Goal: Information Seeking & Learning: Learn about a topic

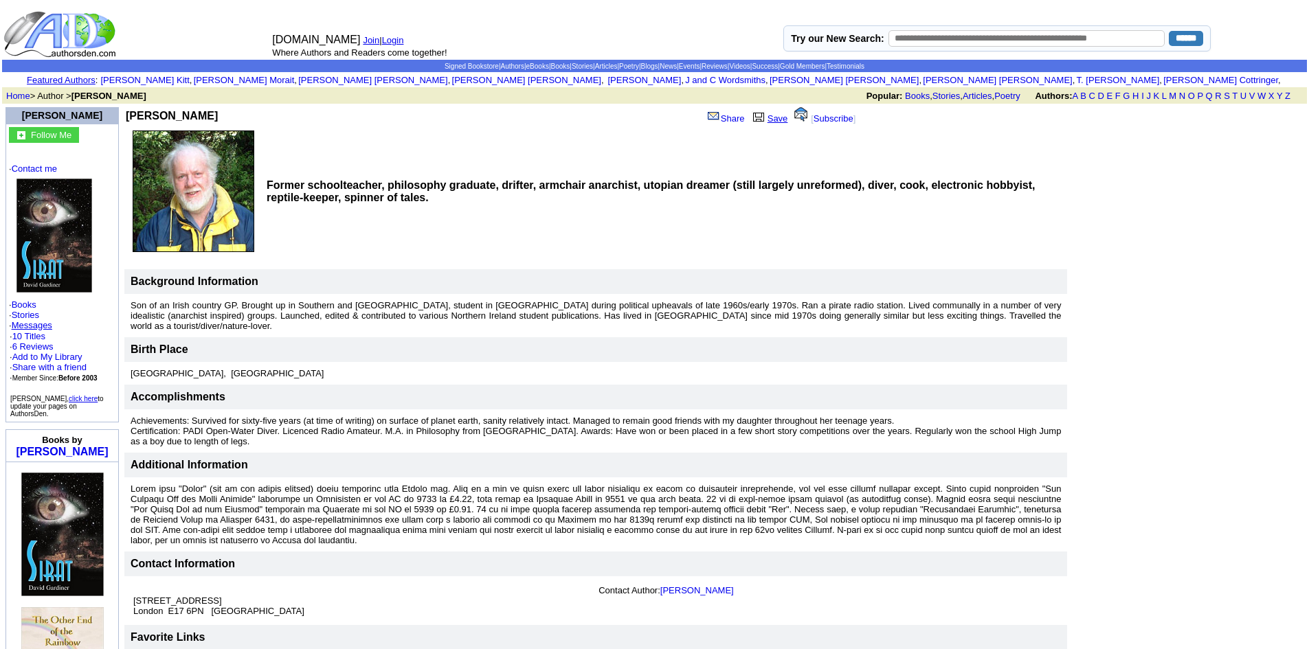
click at [767, 117] on link "Save" at bounding box center [769, 118] width 38 height 10
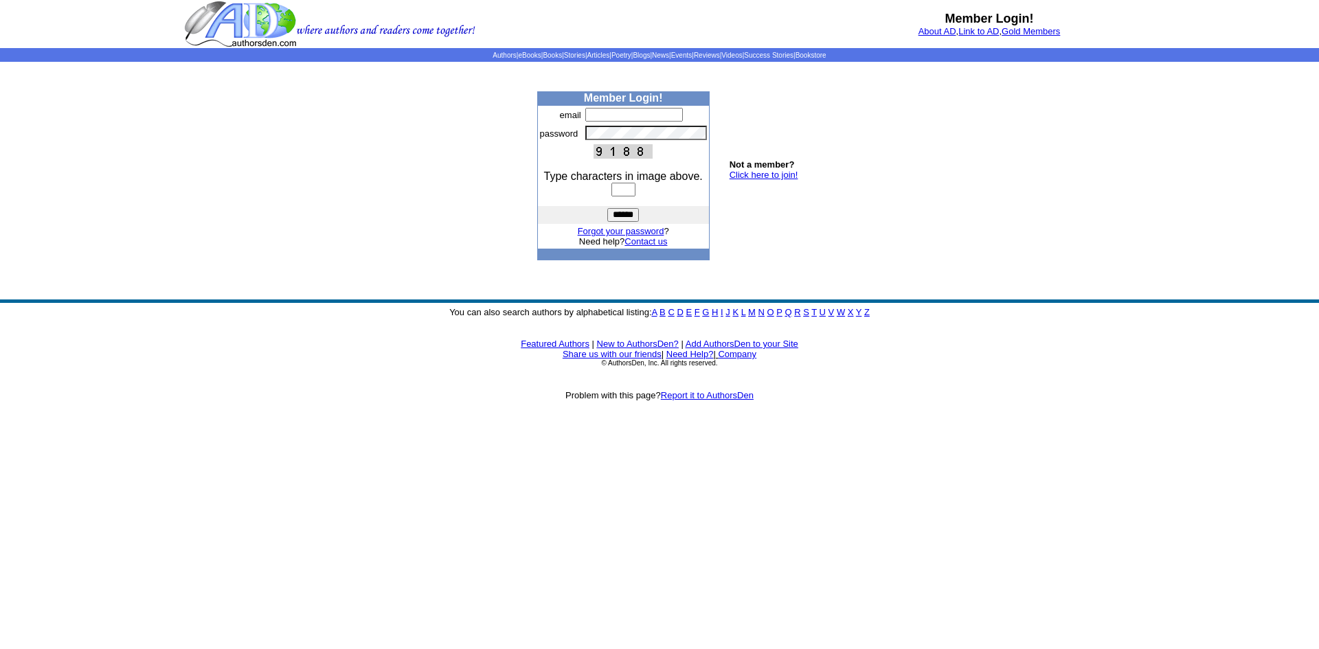
click at [267, 23] on img at bounding box center [329, 24] width 291 height 48
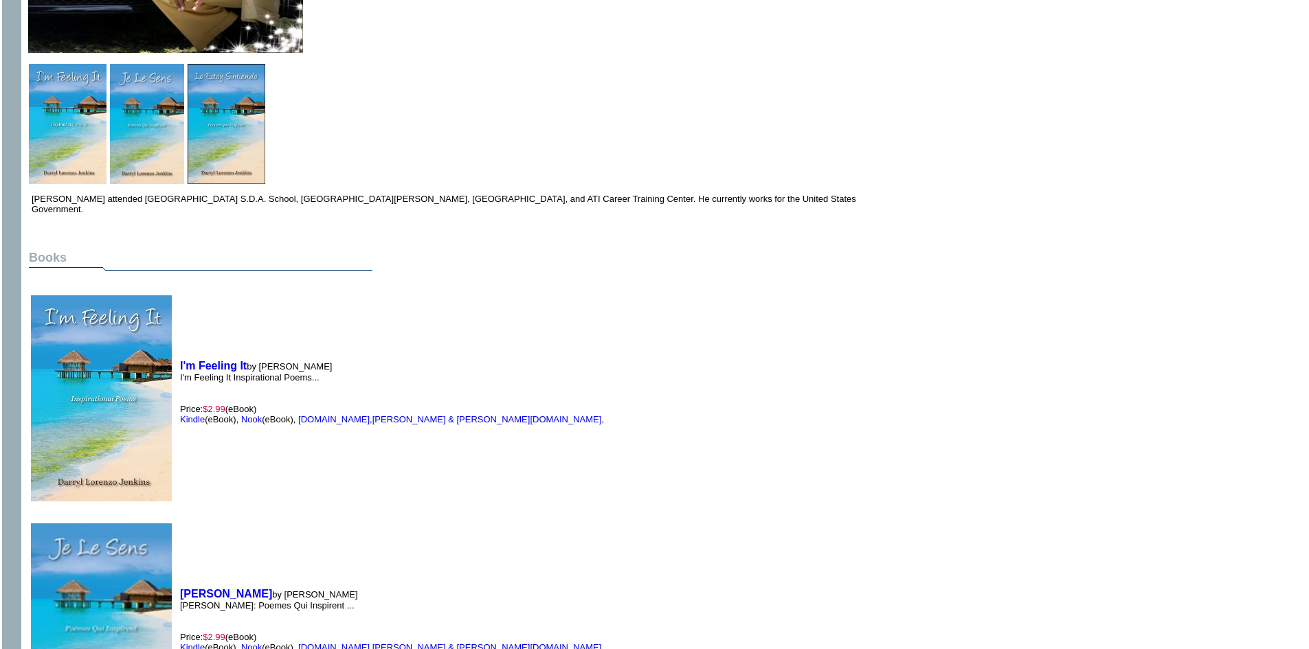
scroll to position [344, 0]
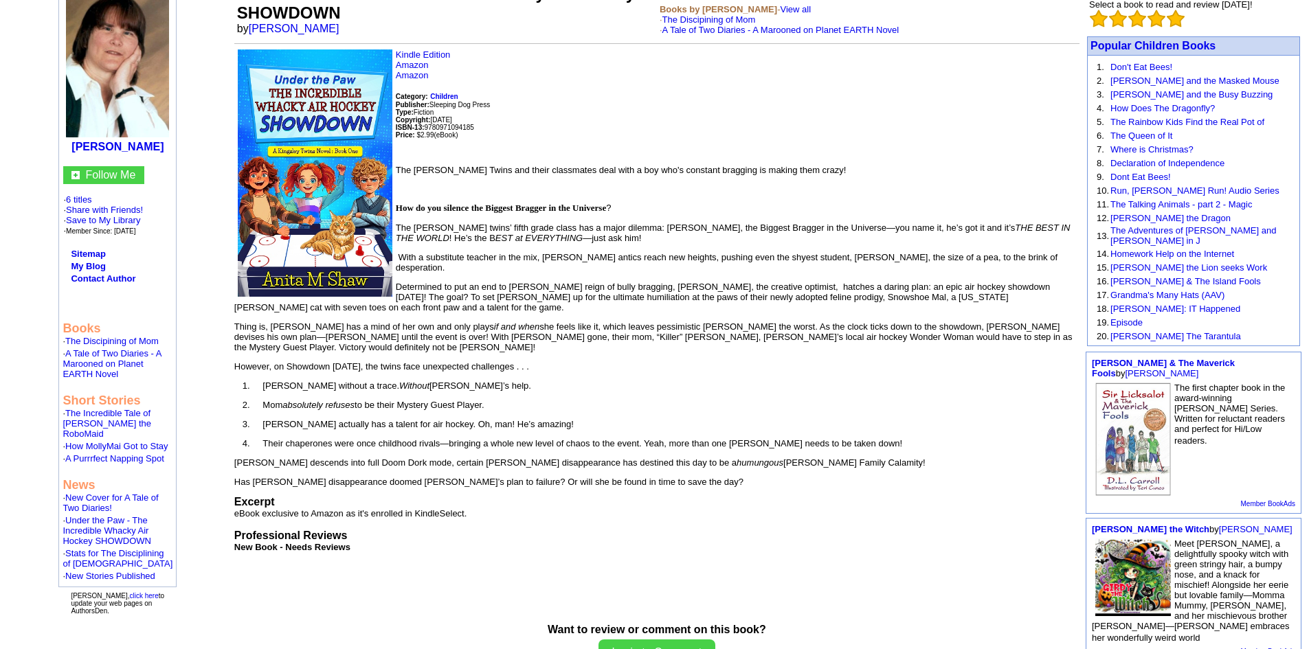
scroll to position [231, 0]
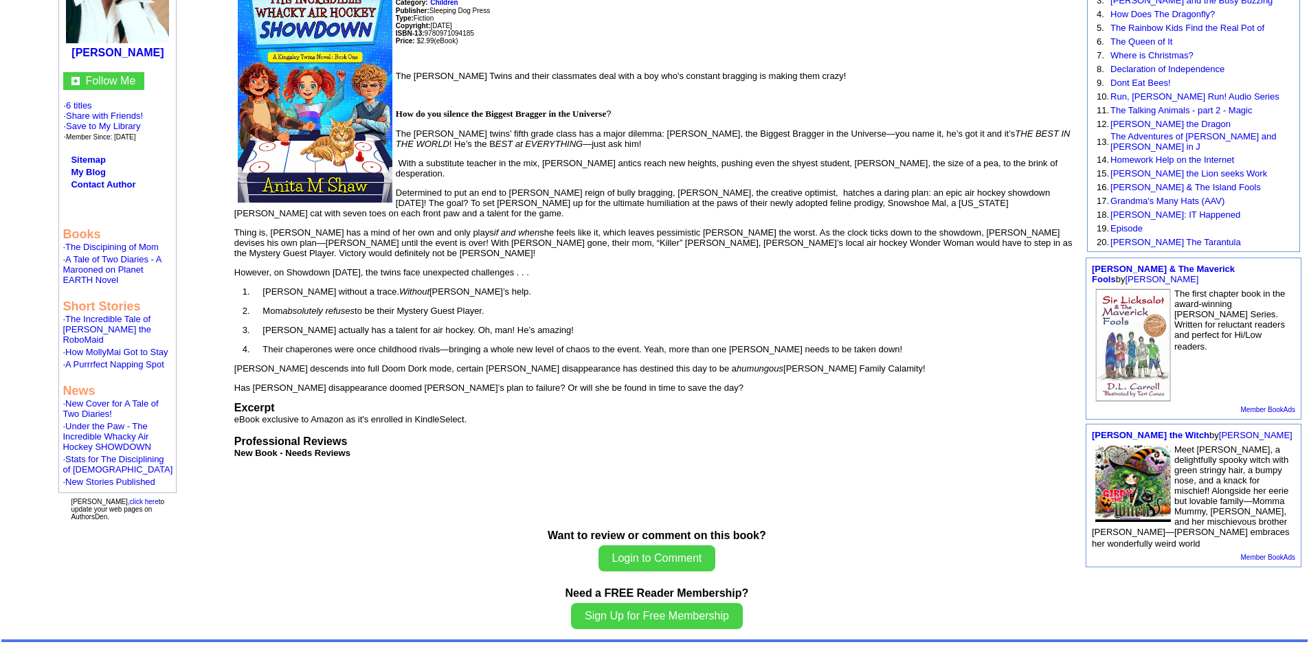
click at [1152, 478] on img at bounding box center [1133, 483] width 76 height 78
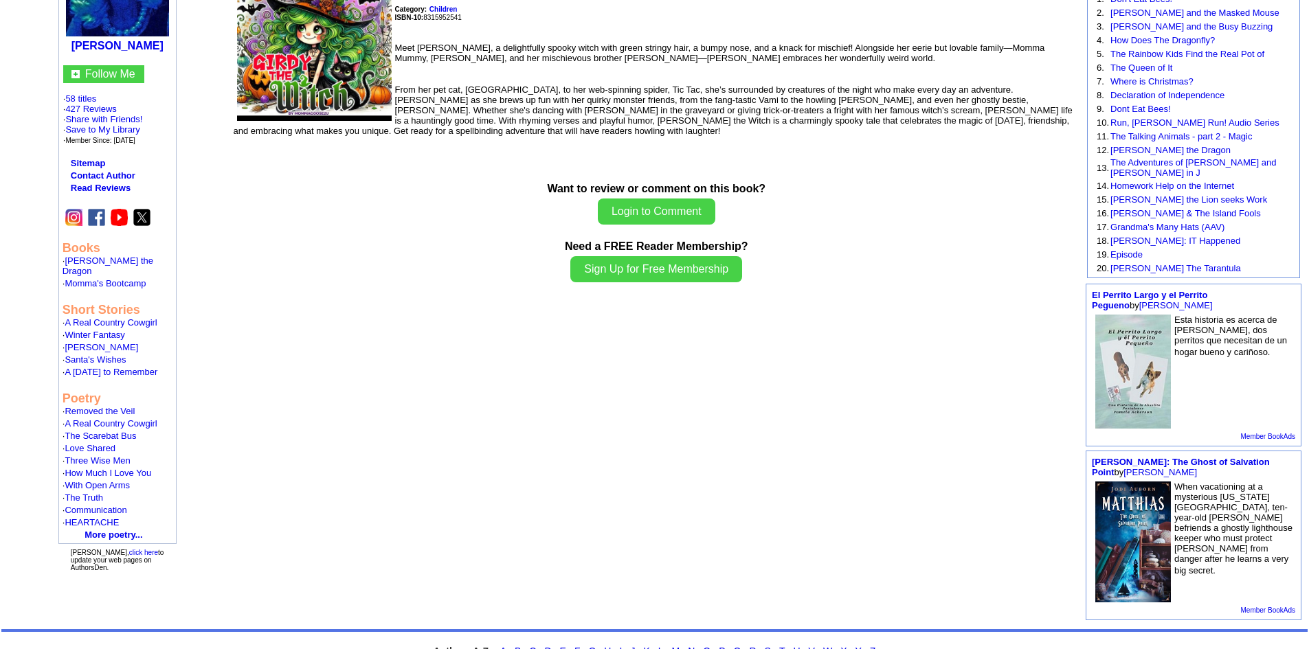
scroll to position [206, 0]
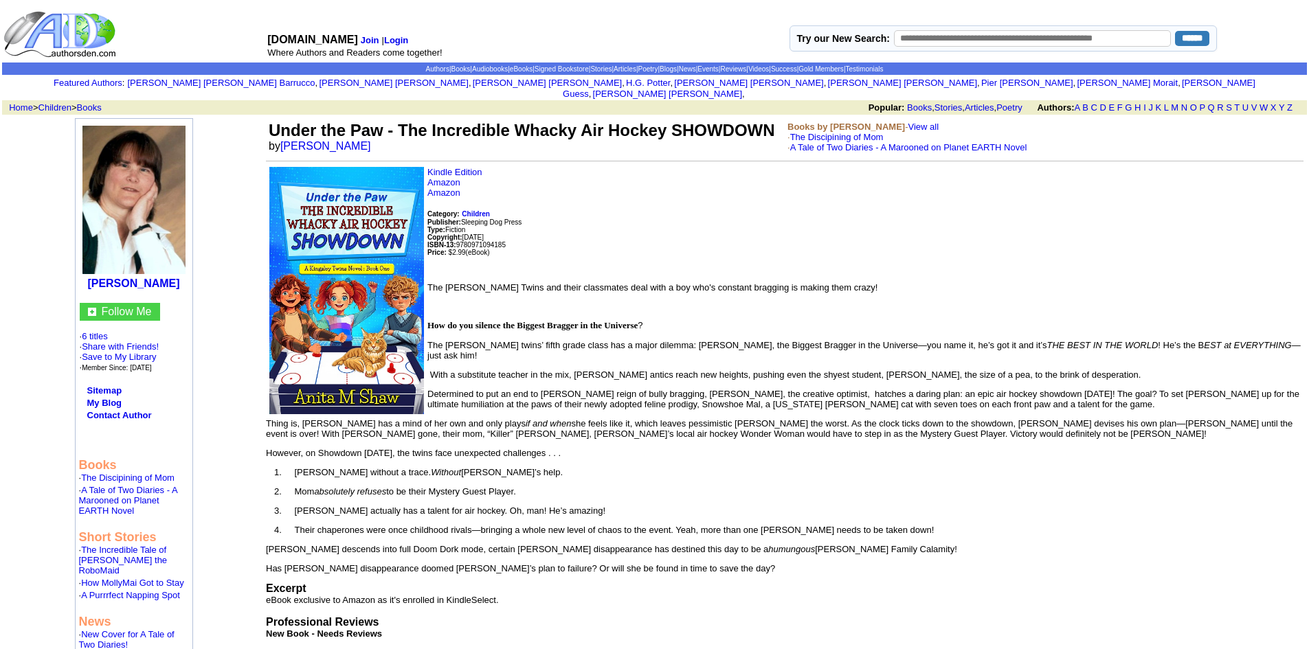
scroll to position [231, 0]
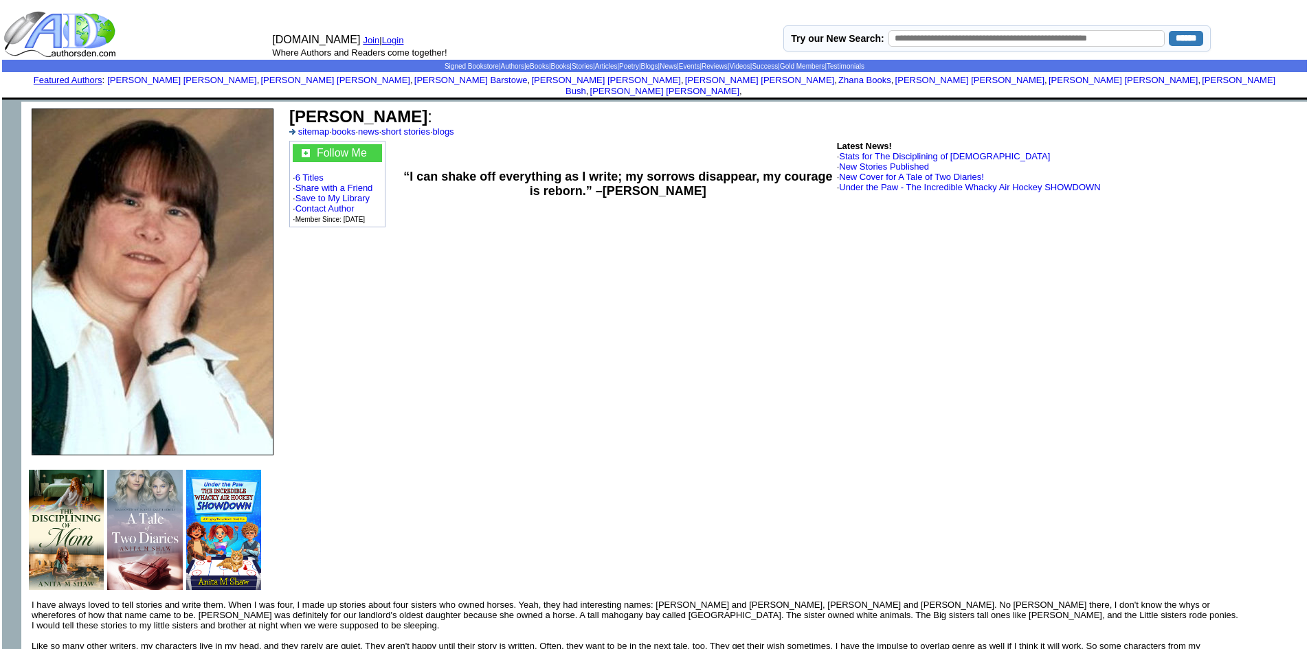
click at [58, 550] on img at bounding box center [66, 530] width 75 height 120
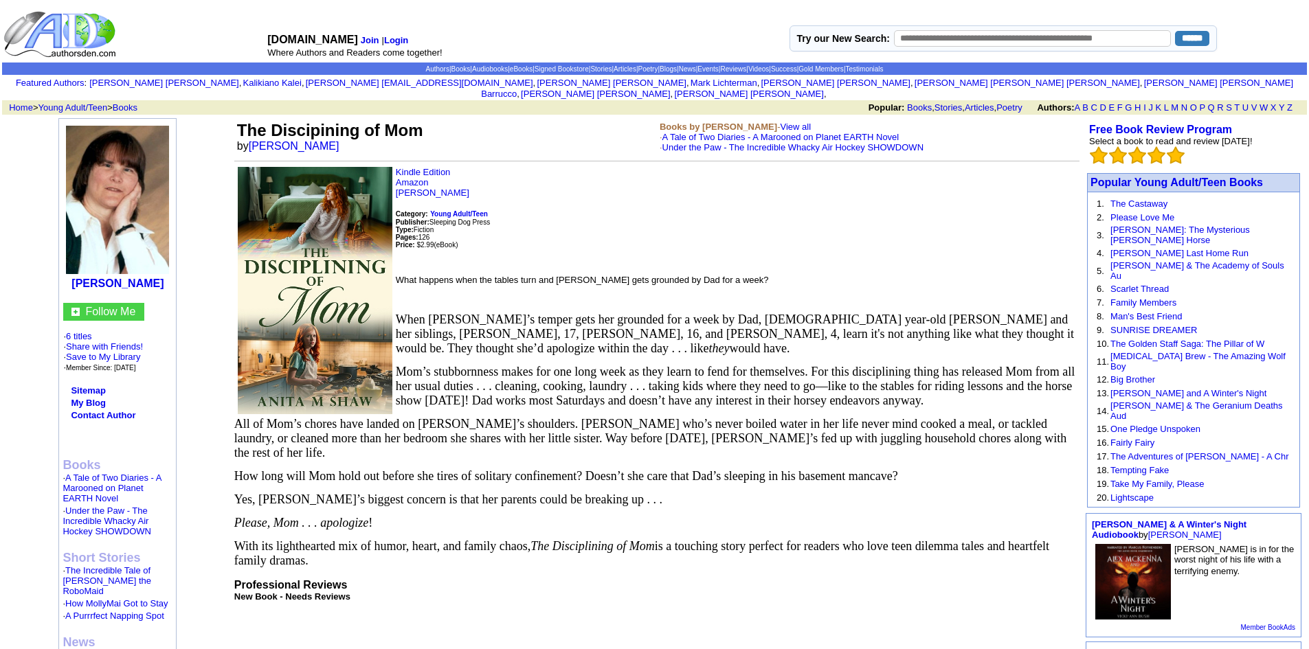
click at [294, 304] on img at bounding box center [315, 290] width 155 height 247
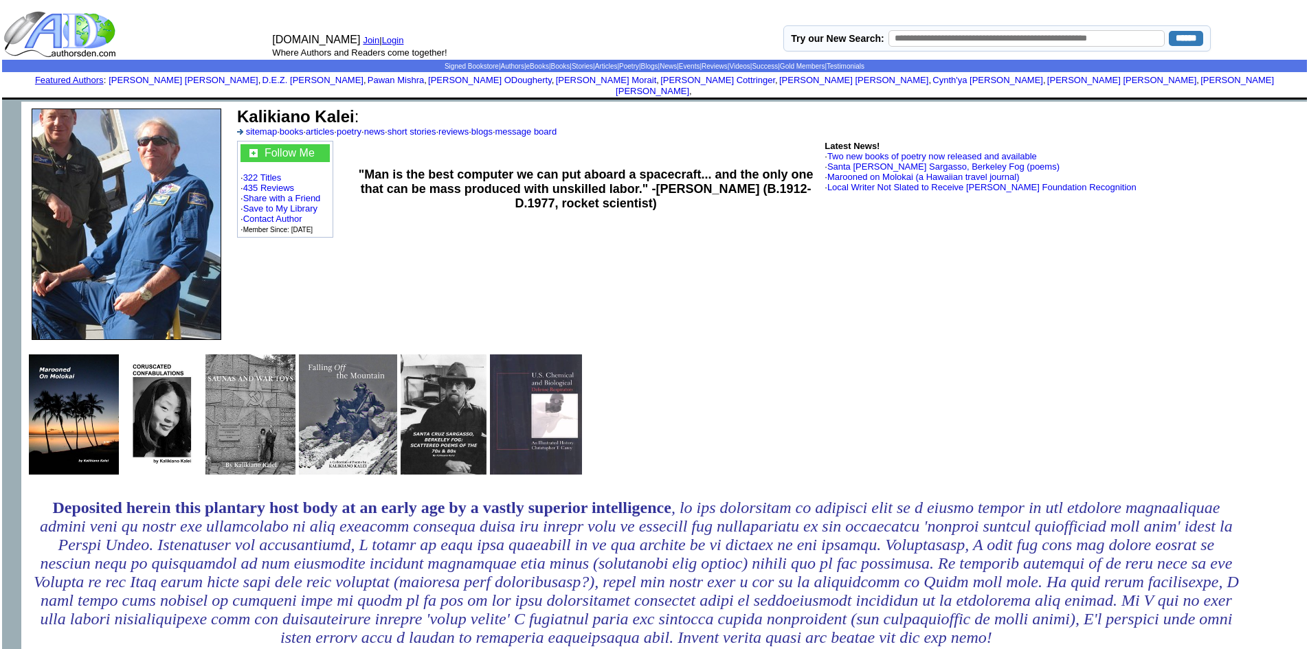
click at [268, 378] on img at bounding box center [250, 414] width 90 height 120
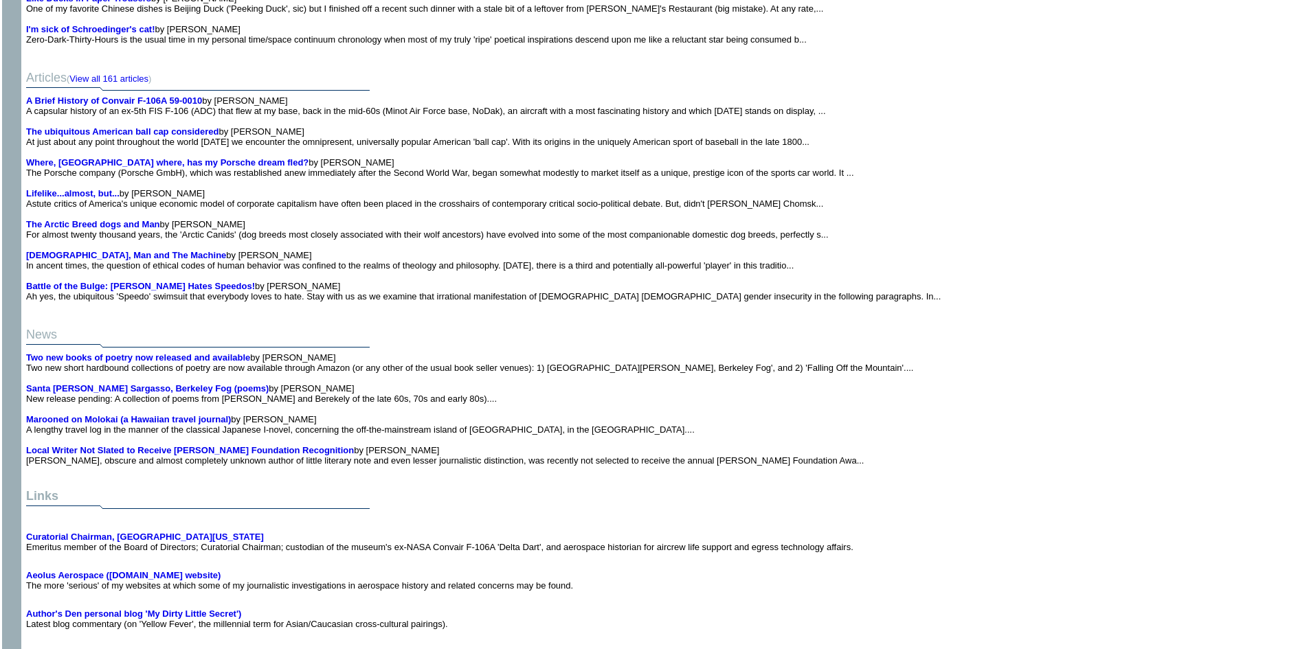
scroll to position [3092, 0]
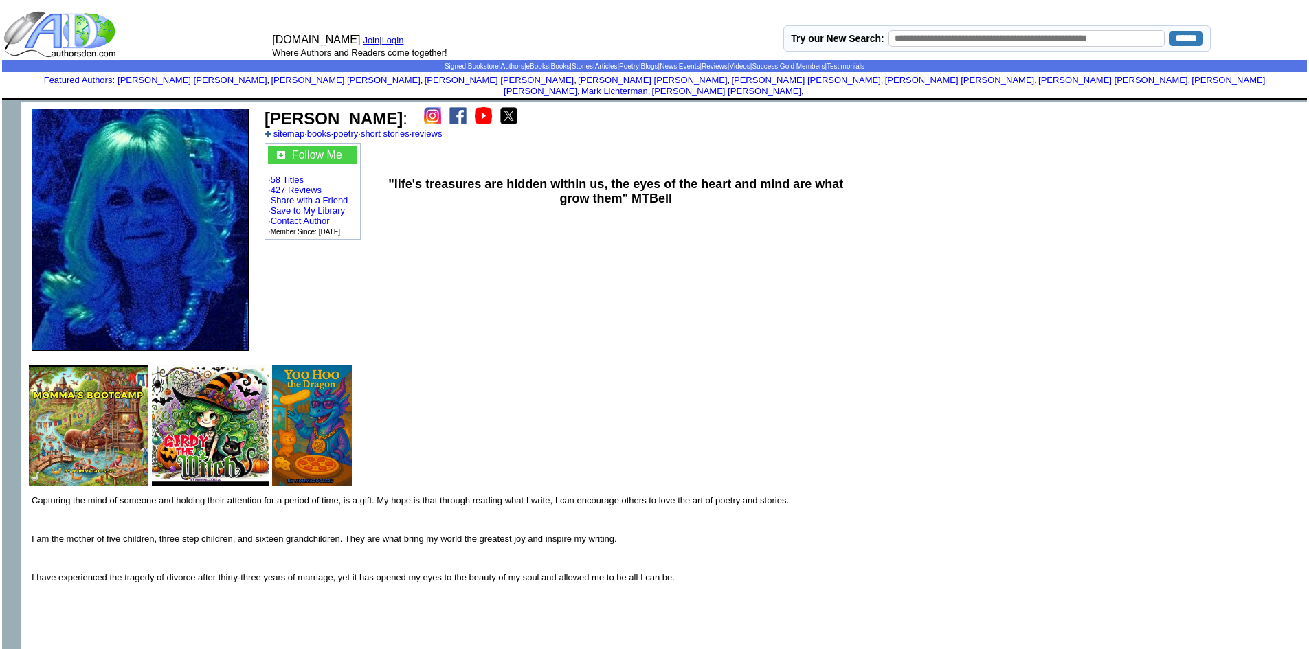
click at [99, 438] on img at bounding box center [89, 425] width 120 height 120
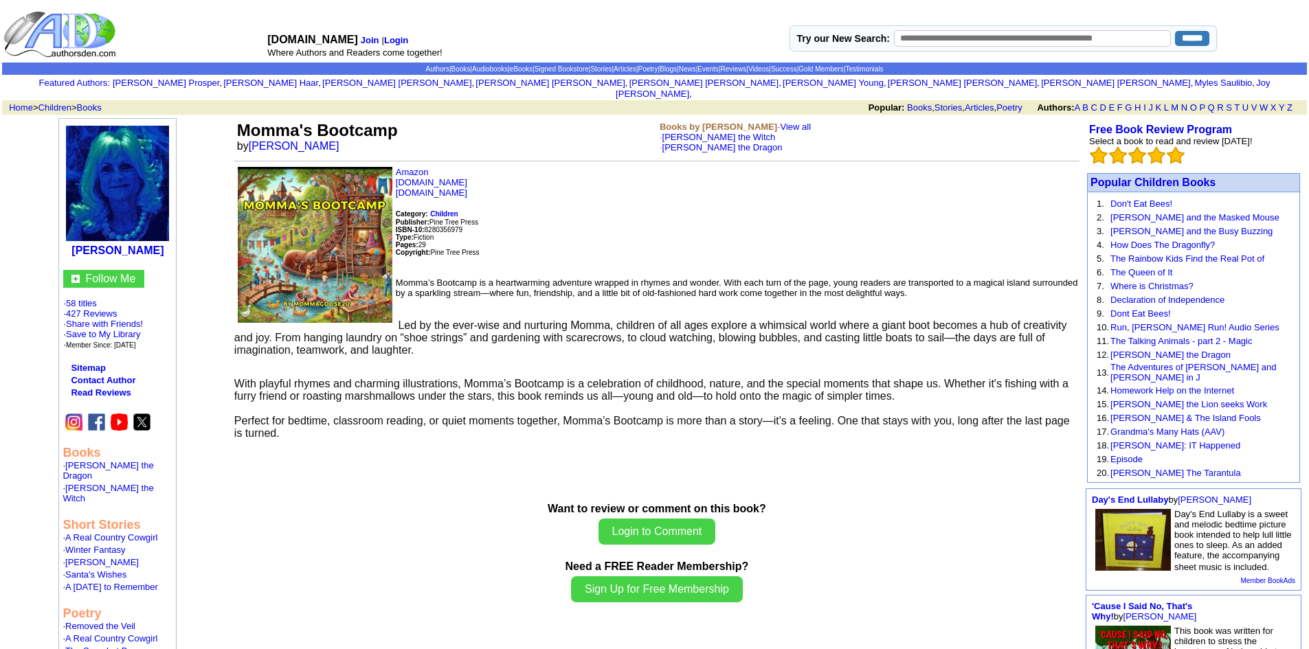
click at [299, 226] on img at bounding box center [315, 245] width 155 height 156
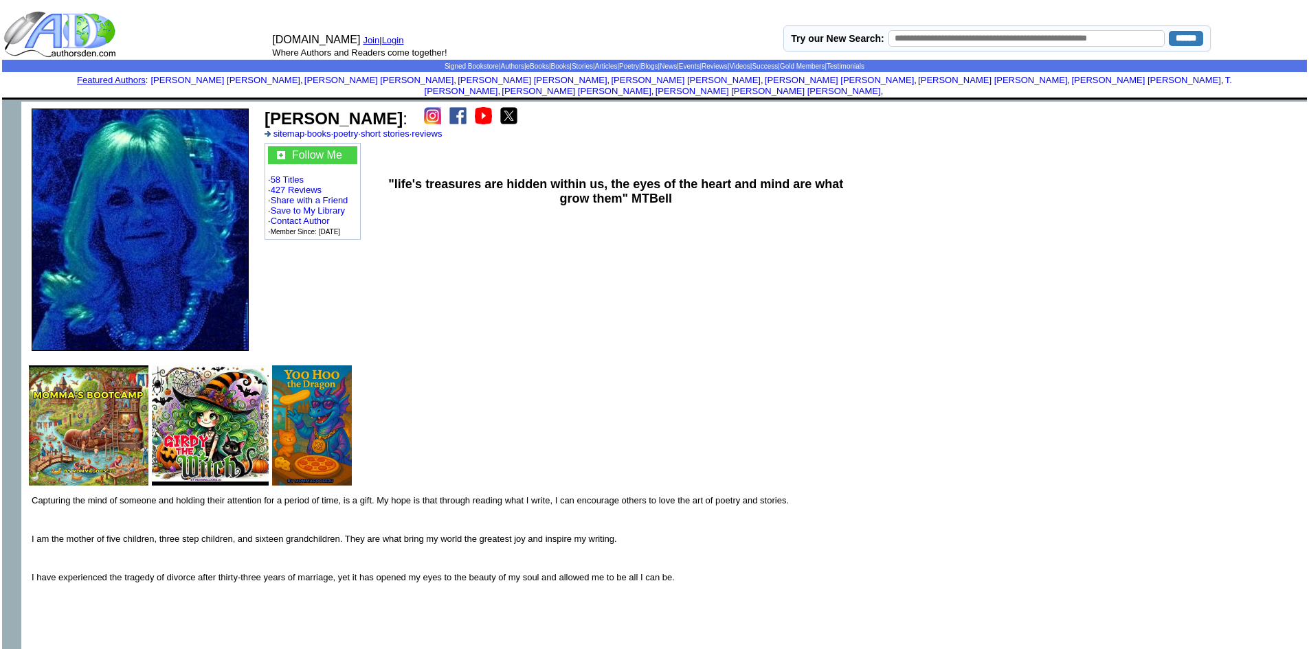
click at [308, 402] on img at bounding box center [312, 425] width 80 height 120
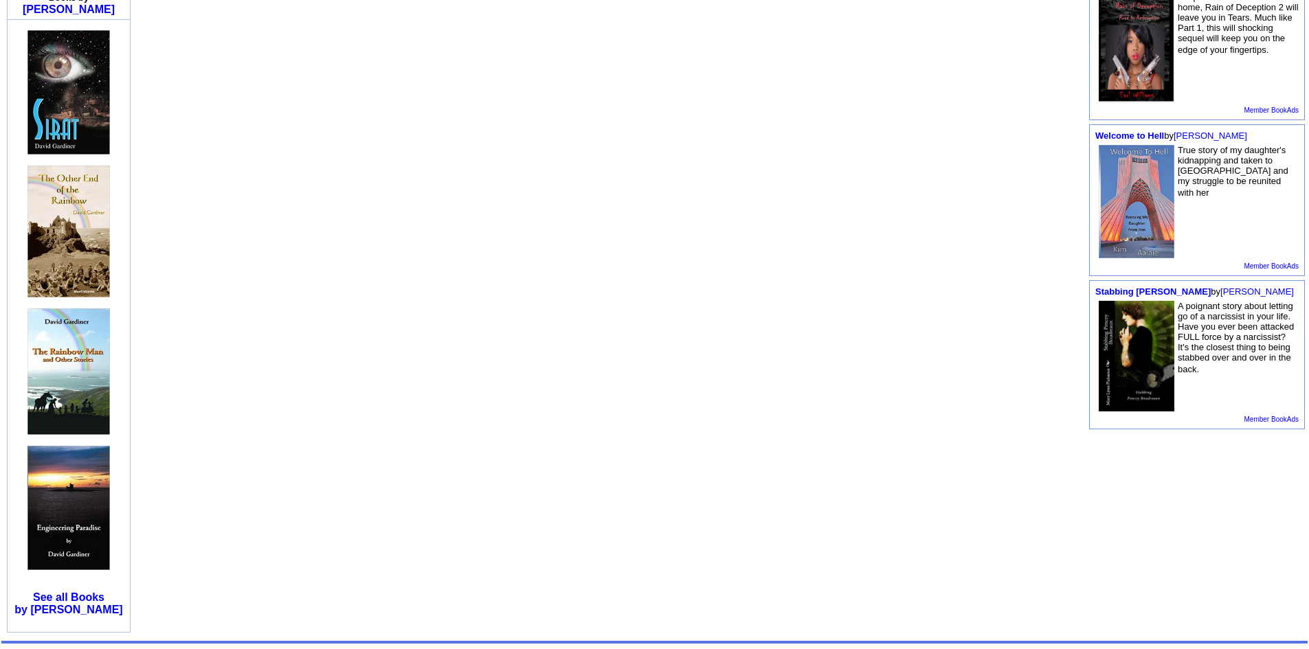
scroll to position [529, 0]
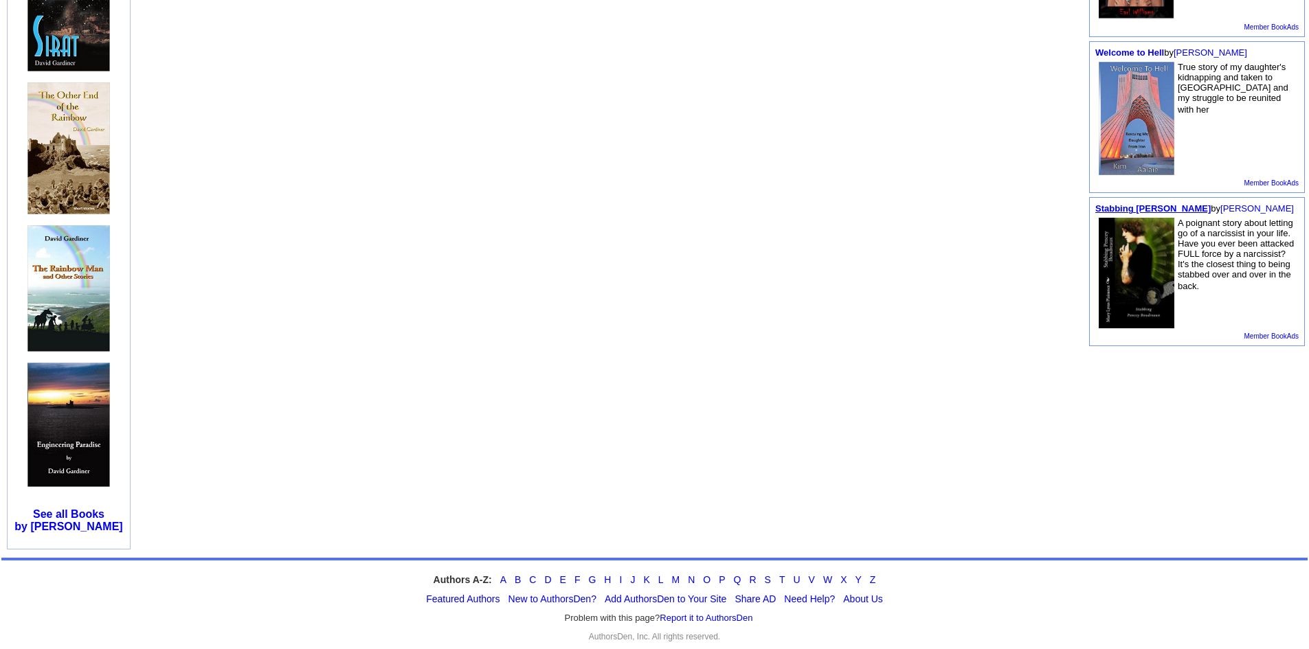
click at [1121, 203] on link "Stabbing [PERSON_NAME]" at bounding box center [1152, 208] width 115 height 10
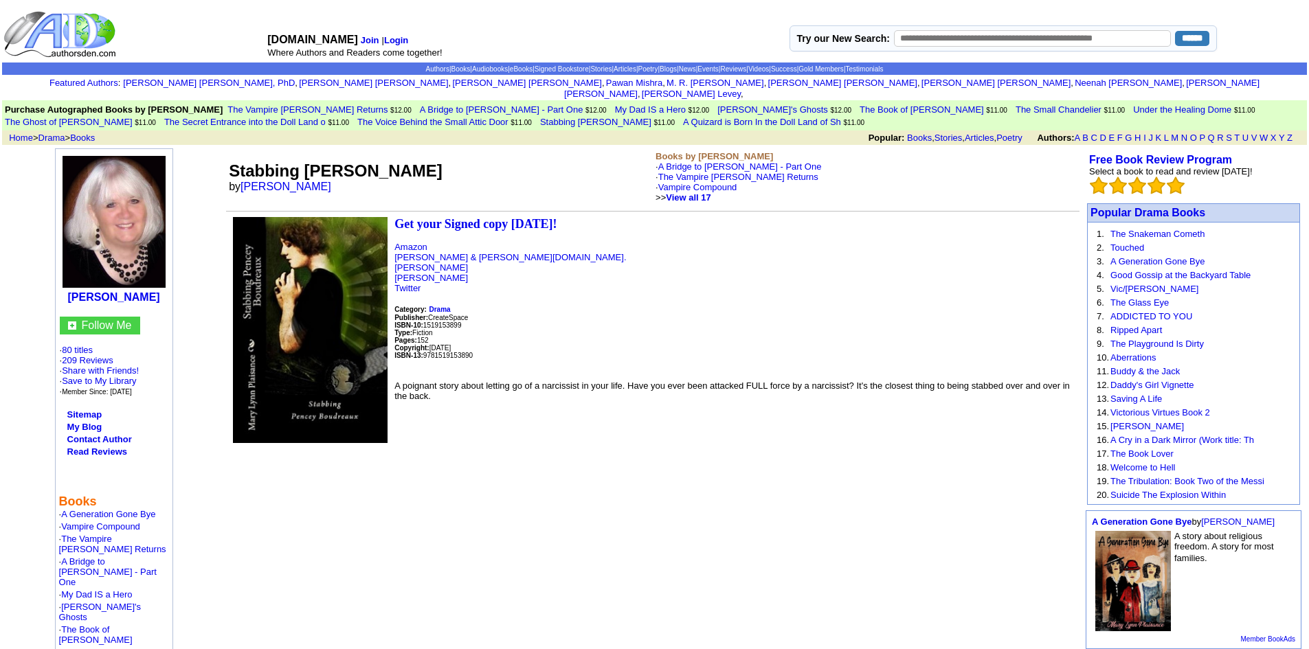
scroll to position [275, 0]
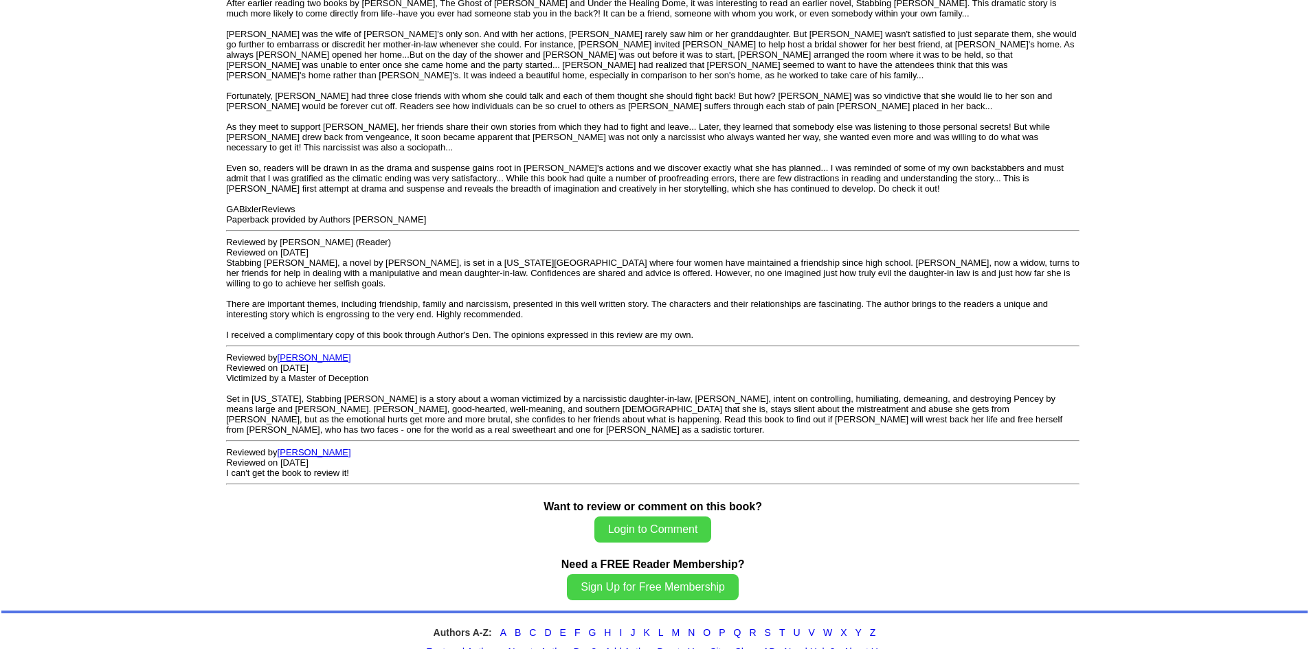
scroll to position [2661, 0]
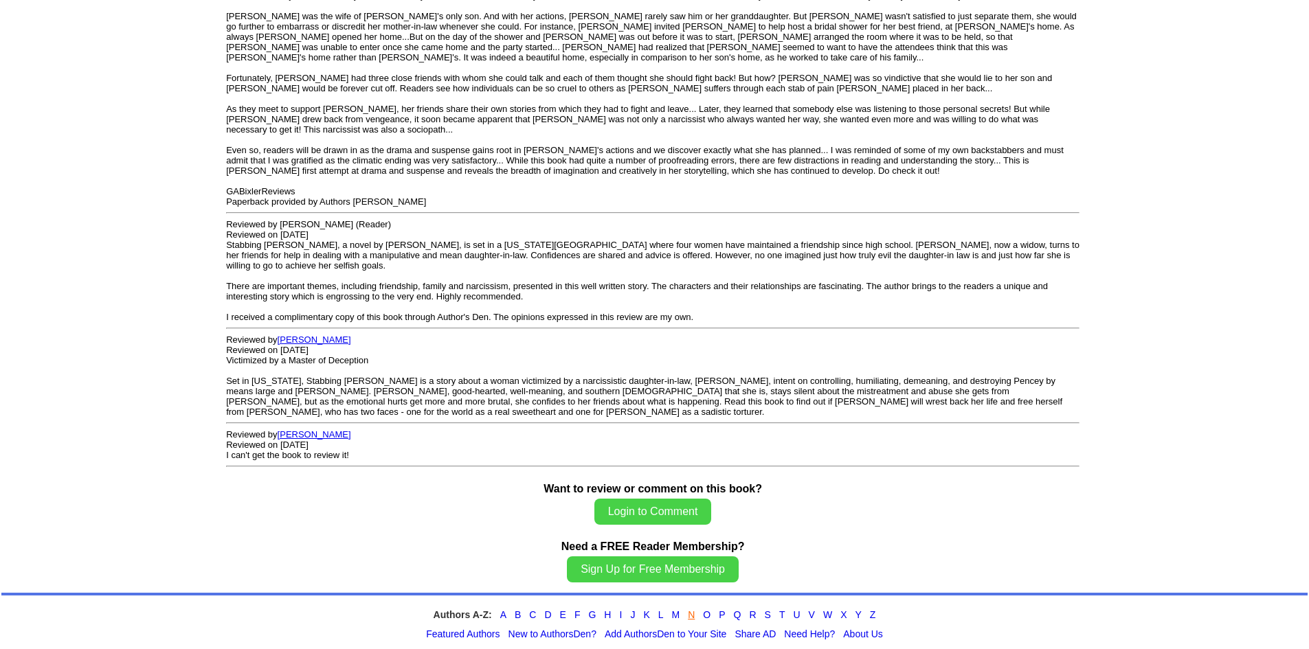
click at [691, 609] on link "N" at bounding box center [691, 614] width 7 height 11
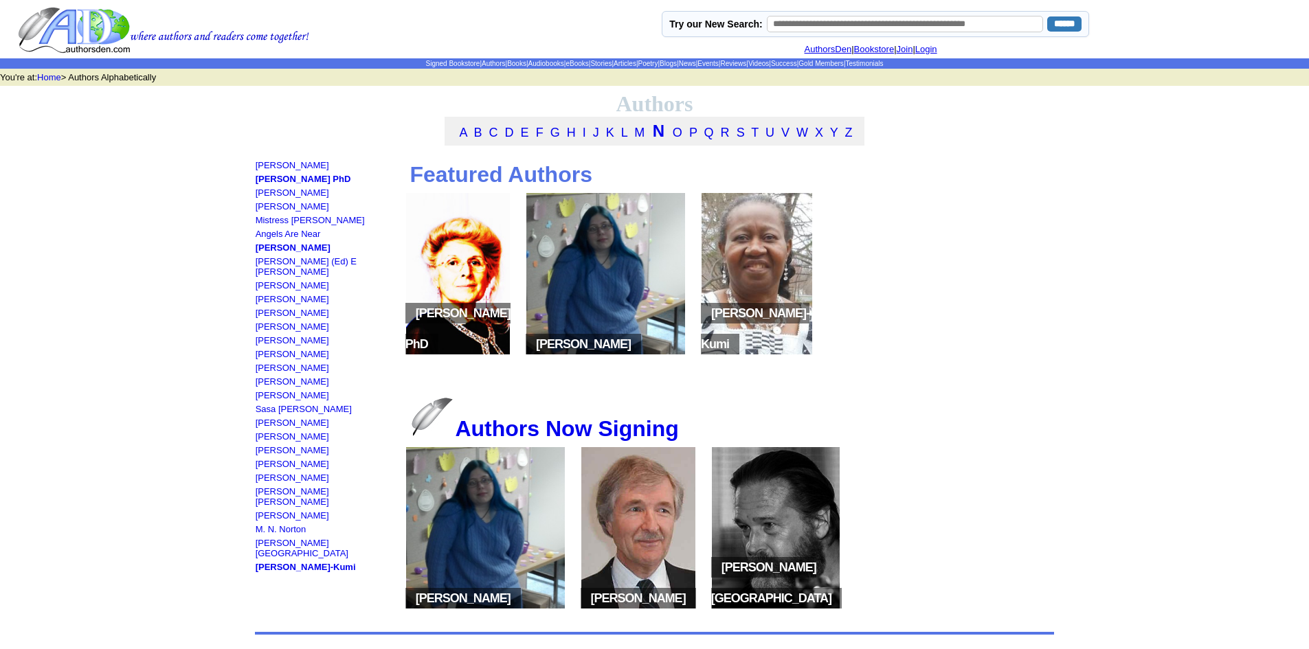
click at [620, 313] on img at bounding box center [605, 273] width 159 height 161
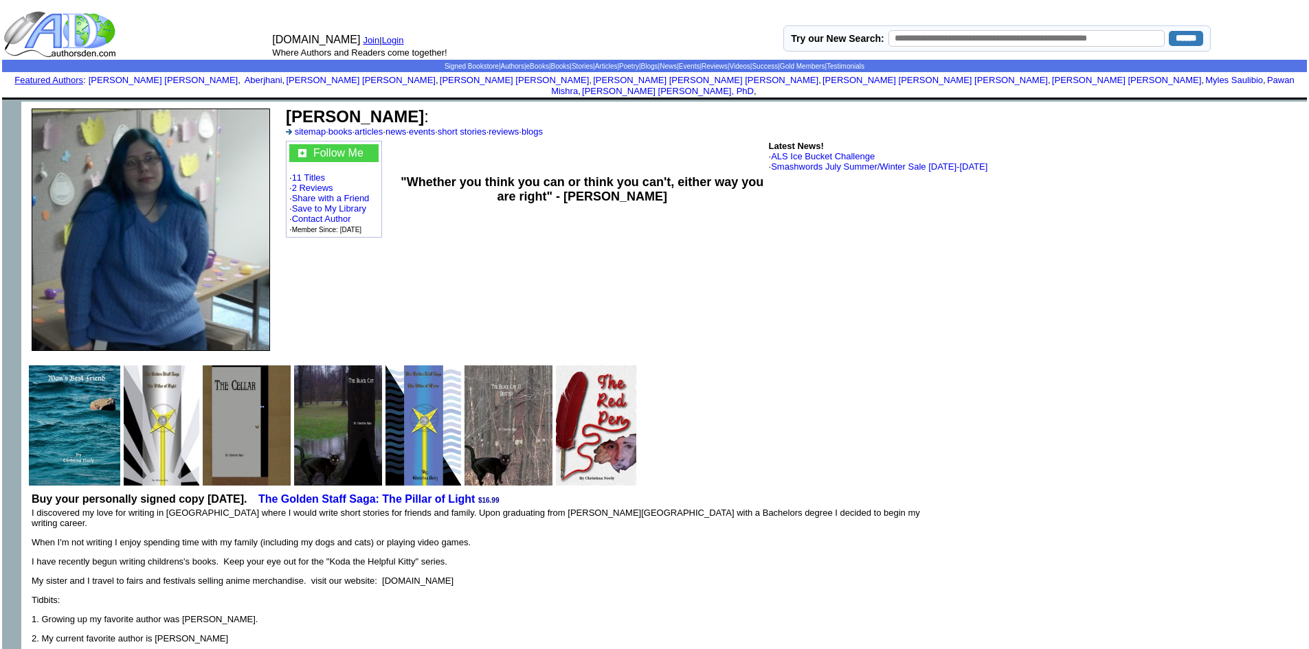
click at [438, 390] on img at bounding box center [422, 425] width 75 height 120
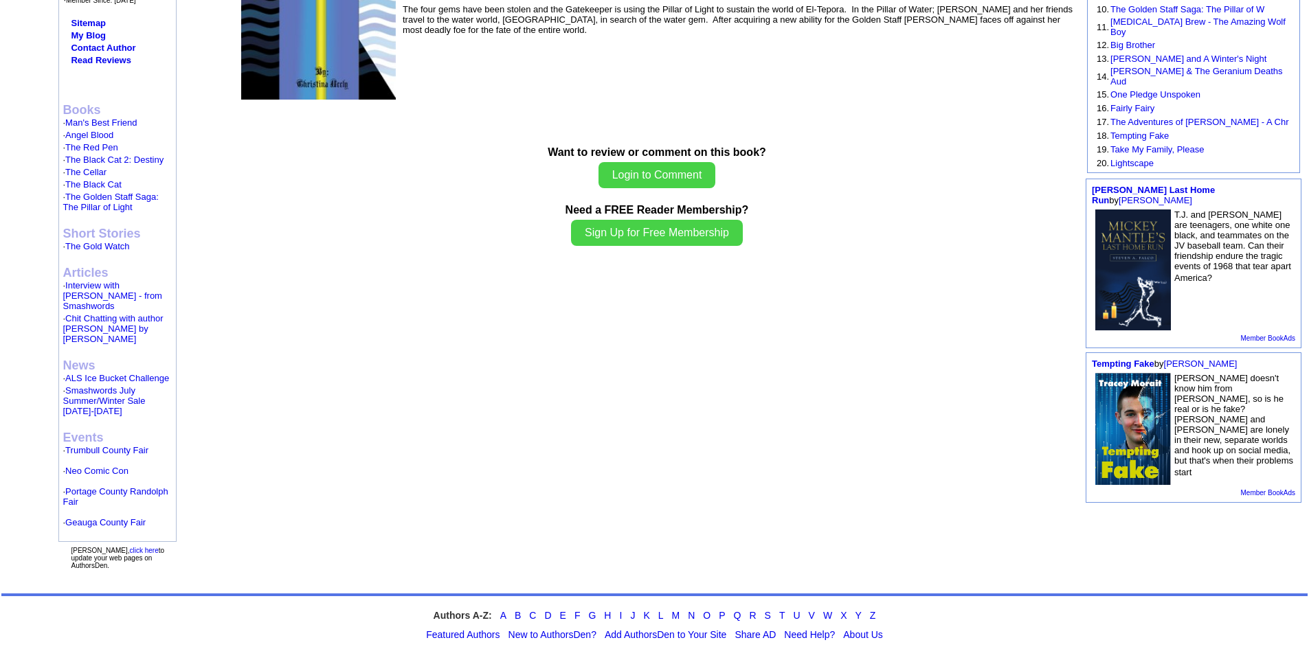
scroll to position [357, 0]
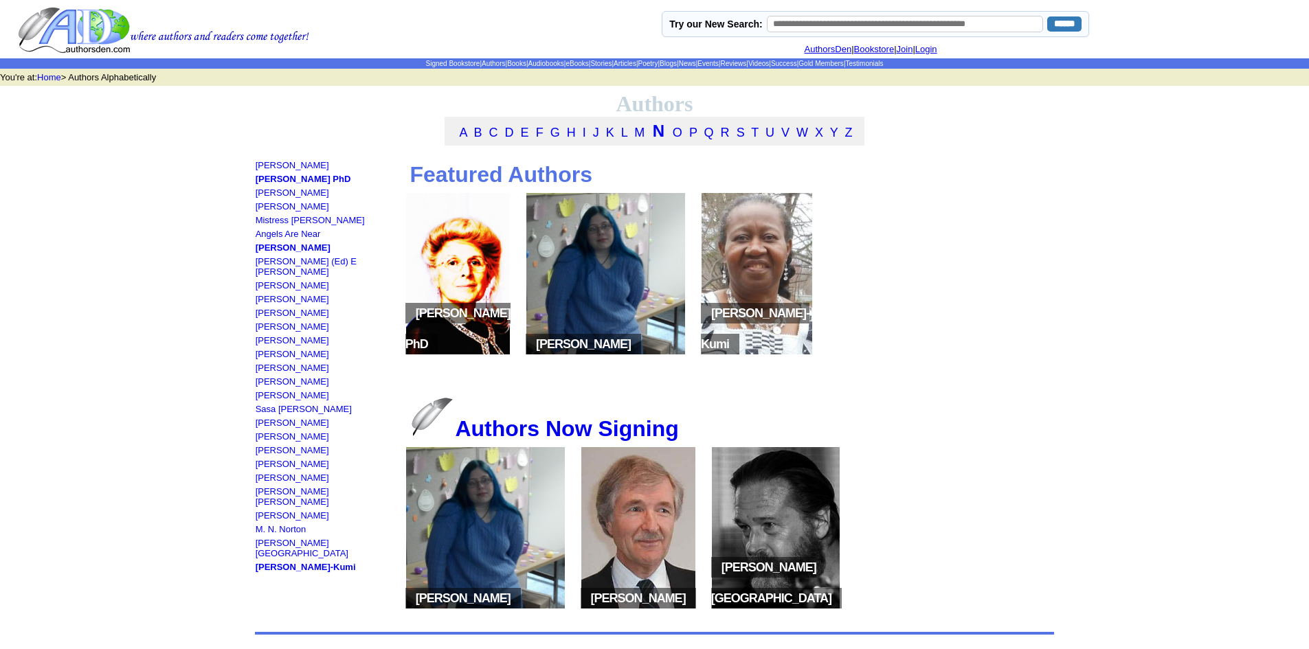
scroll to position [119, 0]
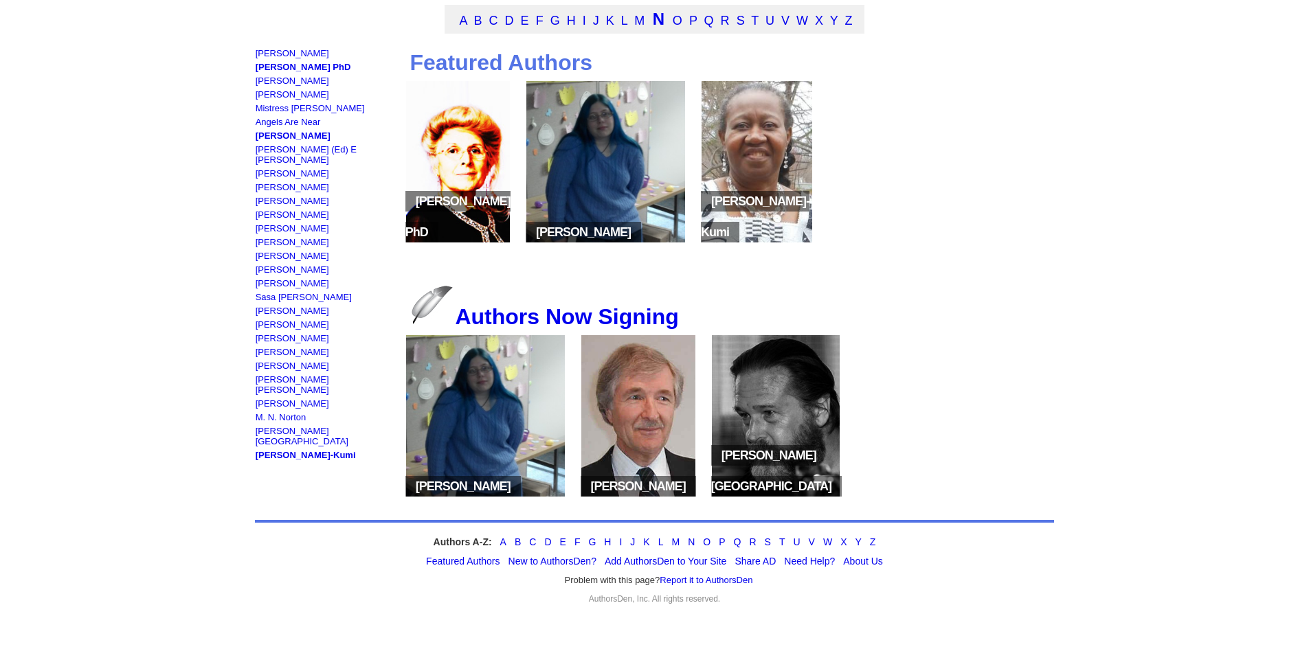
click at [431, 203] on span "MaryAngela Nangini PhD" at bounding box center [457, 217] width 105 height 52
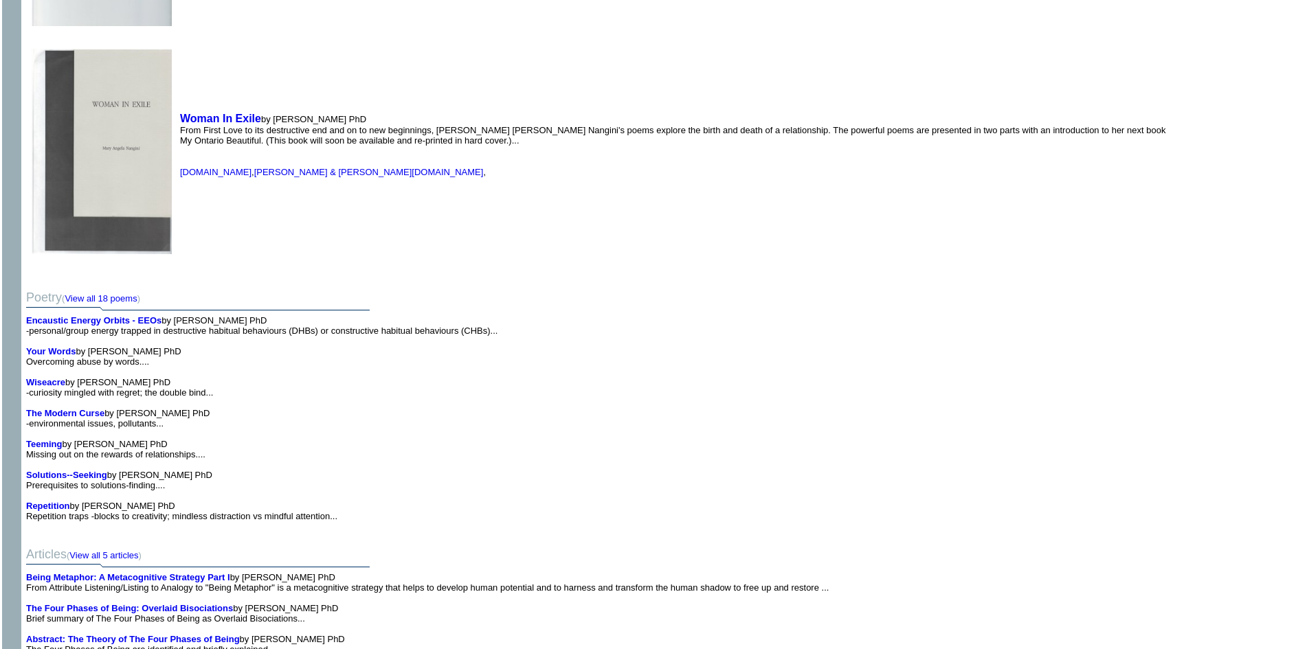
scroll to position [893, 0]
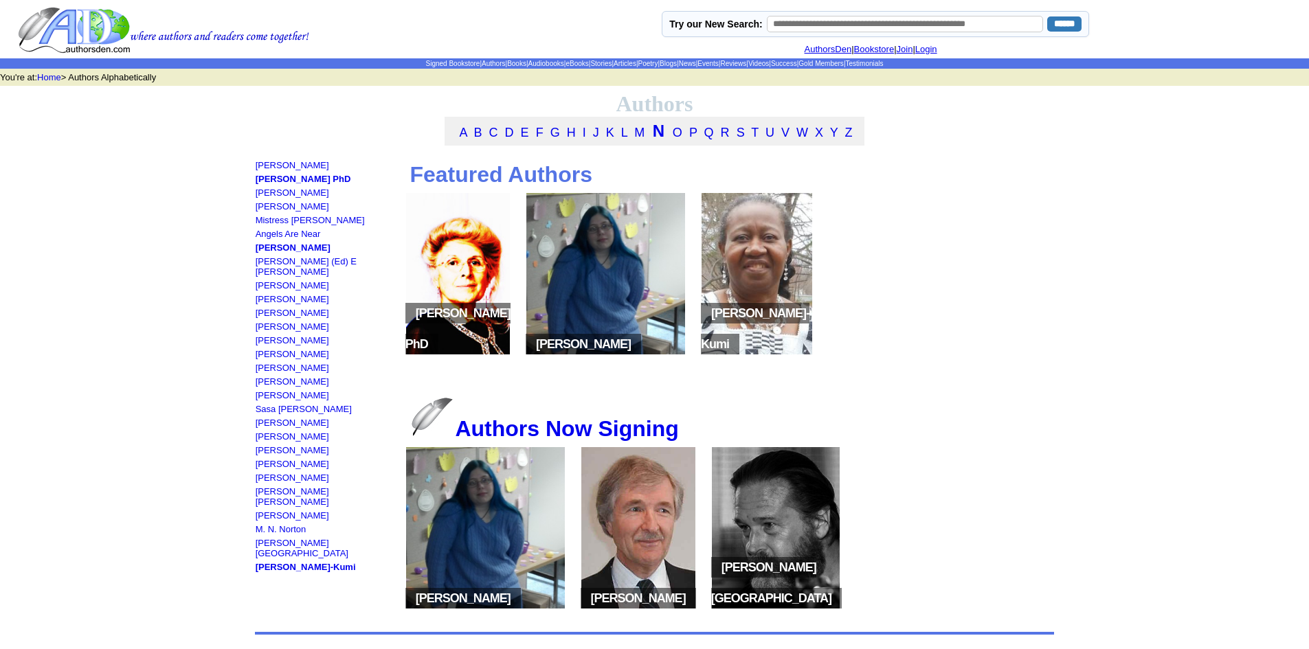
scroll to position [119, 0]
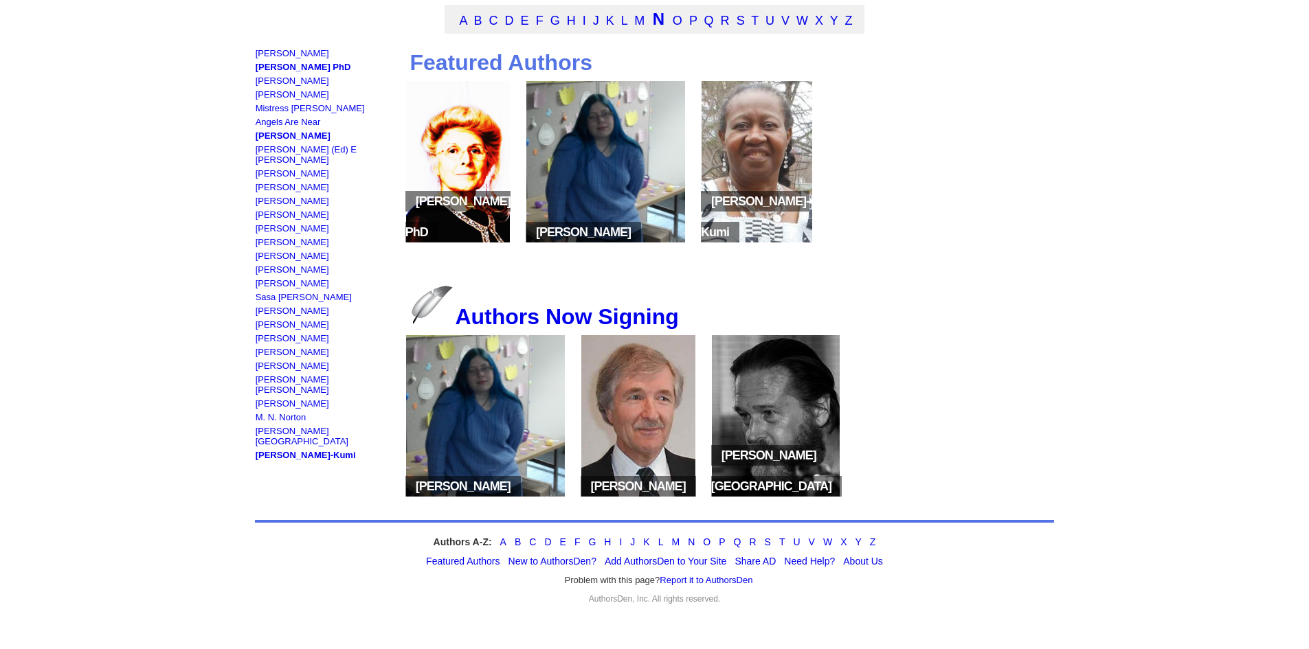
click at [836, 541] on div "Authors A-Z: A B C D E F G H I J K L M N O P Q R S T U V W X Y Z" at bounding box center [655, 542] width 800 height 11
click at [832, 541] on link "W" at bounding box center [827, 542] width 9 height 11
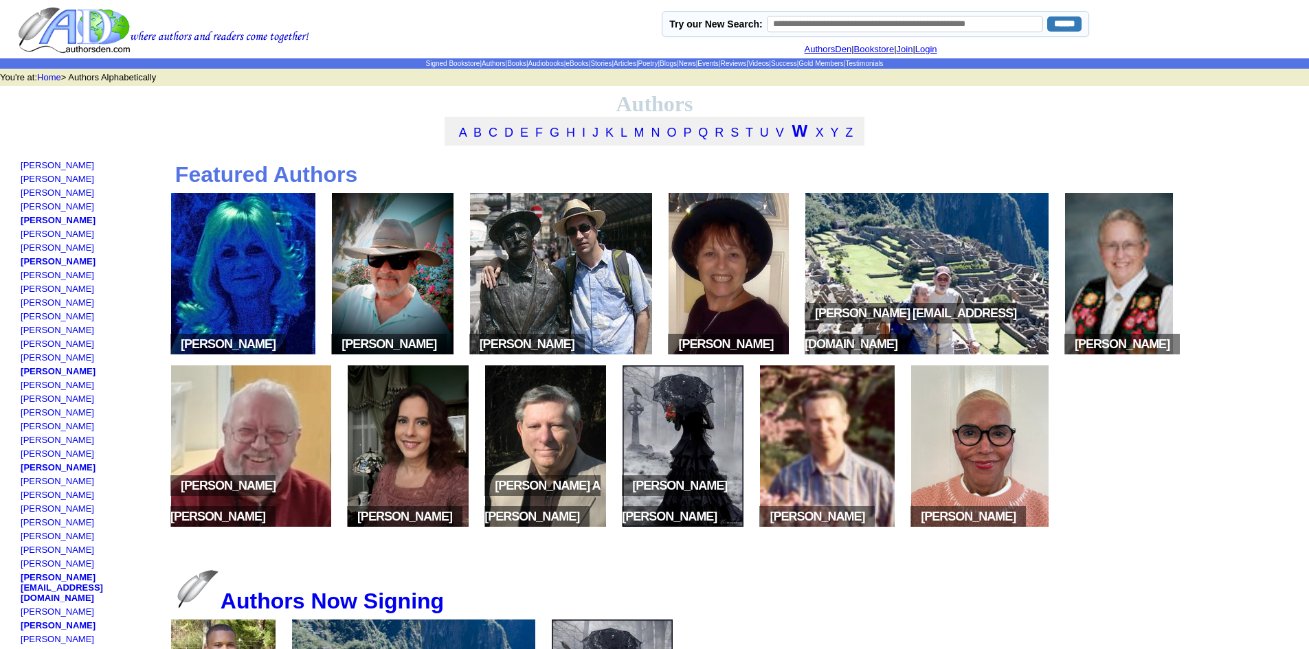
click at [704, 526] on span "J. Allen Wilson" at bounding box center [674, 501] width 105 height 52
click at [989, 473] on img at bounding box center [979, 445] width 137 height 161
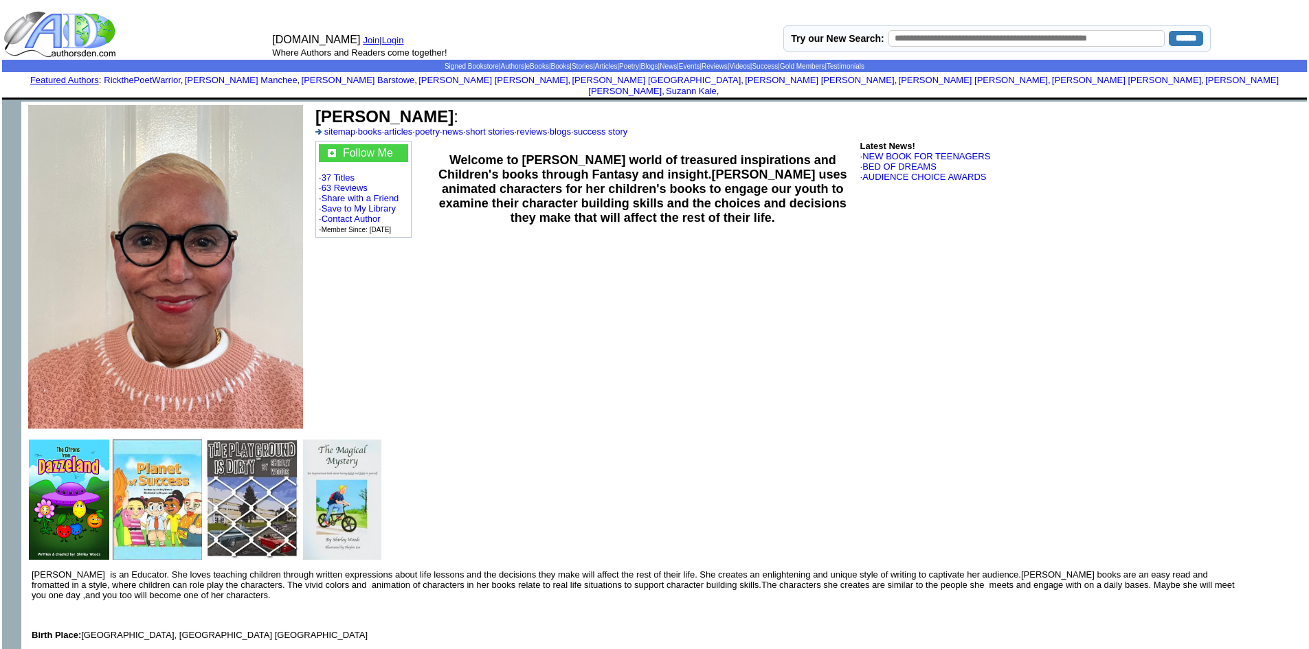
click at [321, 526] on img at bounding box center [342, 500] width 78 height 120
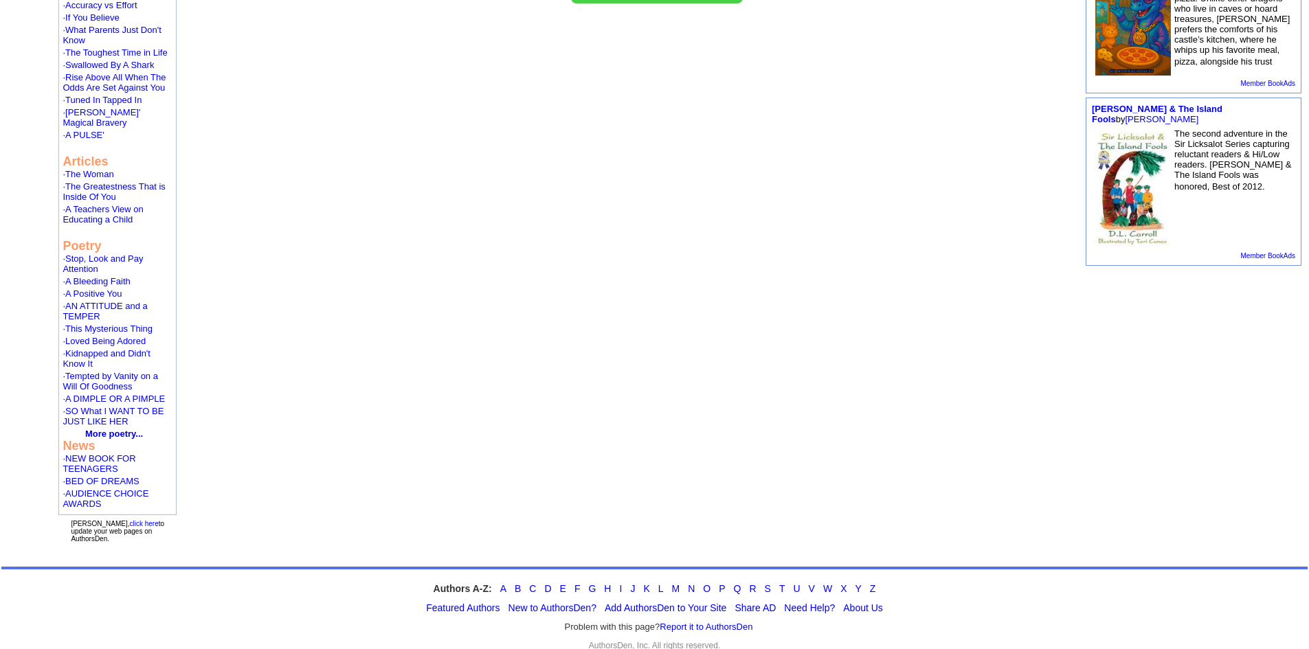
scroll to position [553, 0]
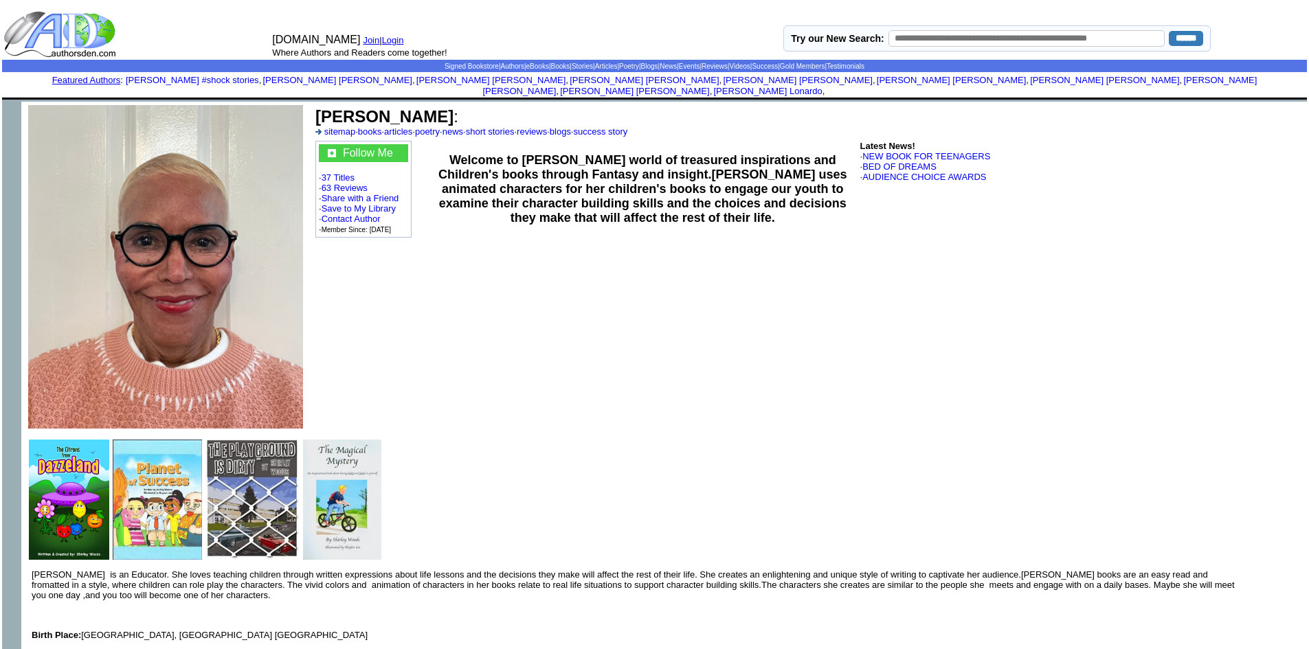
click at [112, 475] on td at bounding box center [157, 500] width 91 height 122
click at [126, 474] on img at bounding box center [157, 500] width 89 height 120
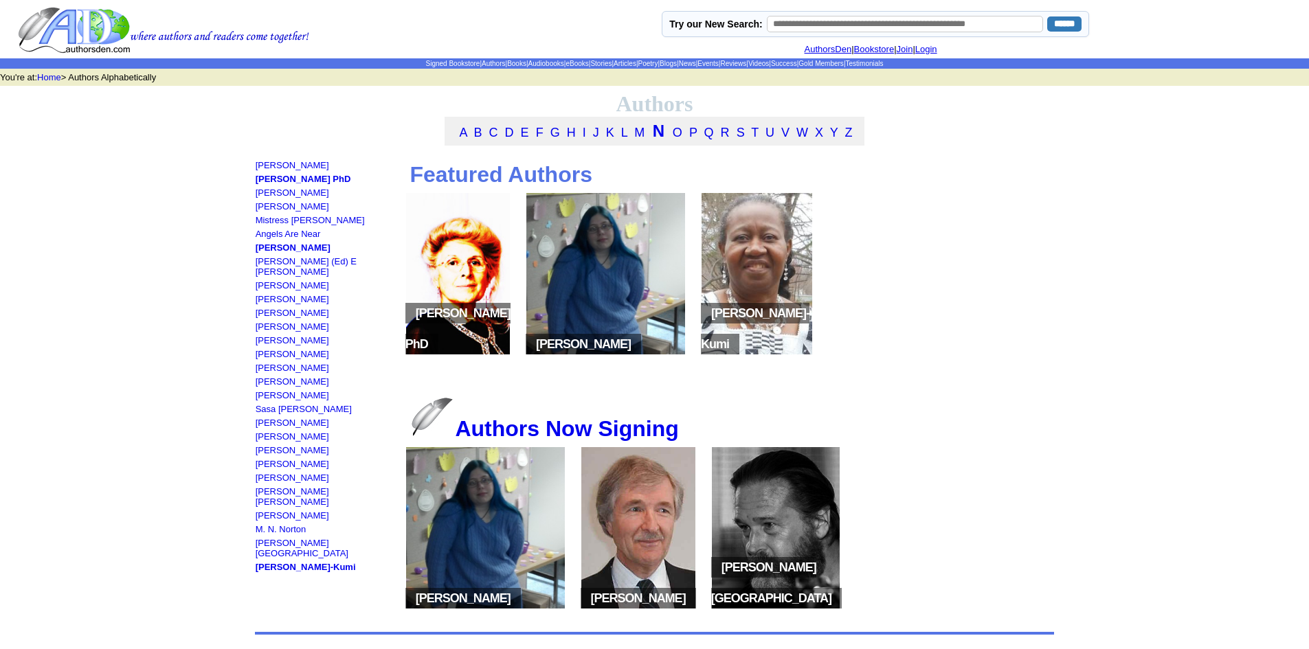
scroll to position [119, 0]
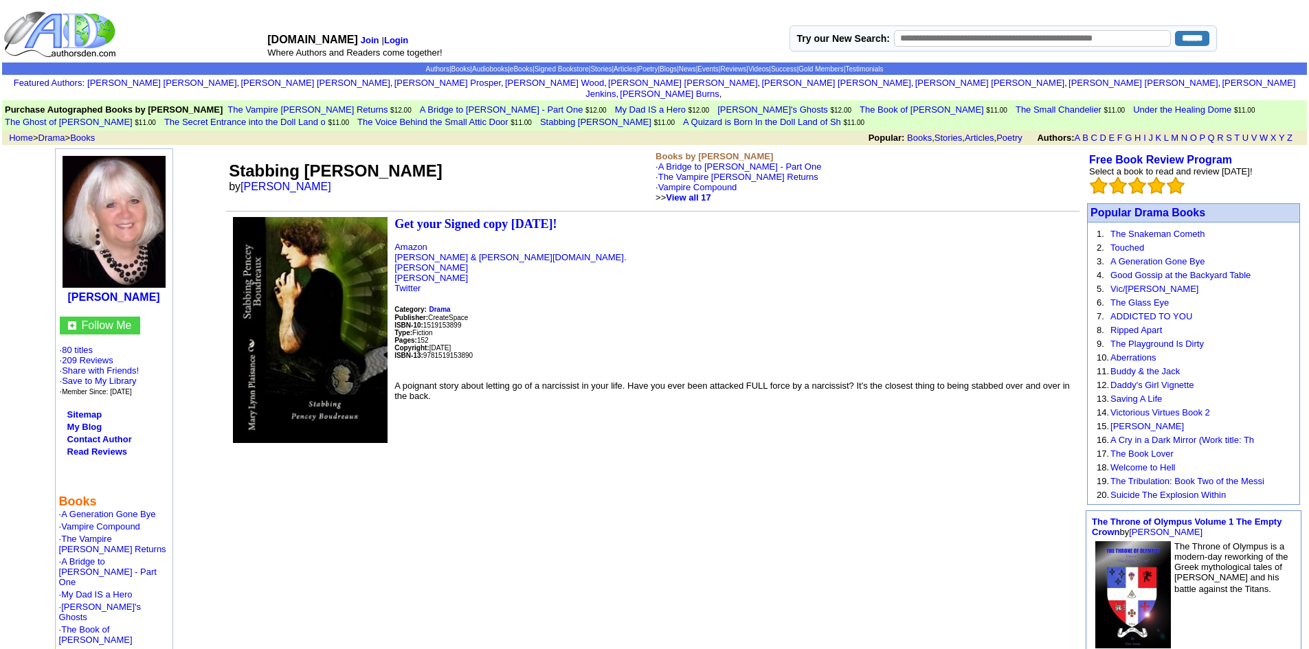
scroll to position [2661, 0]
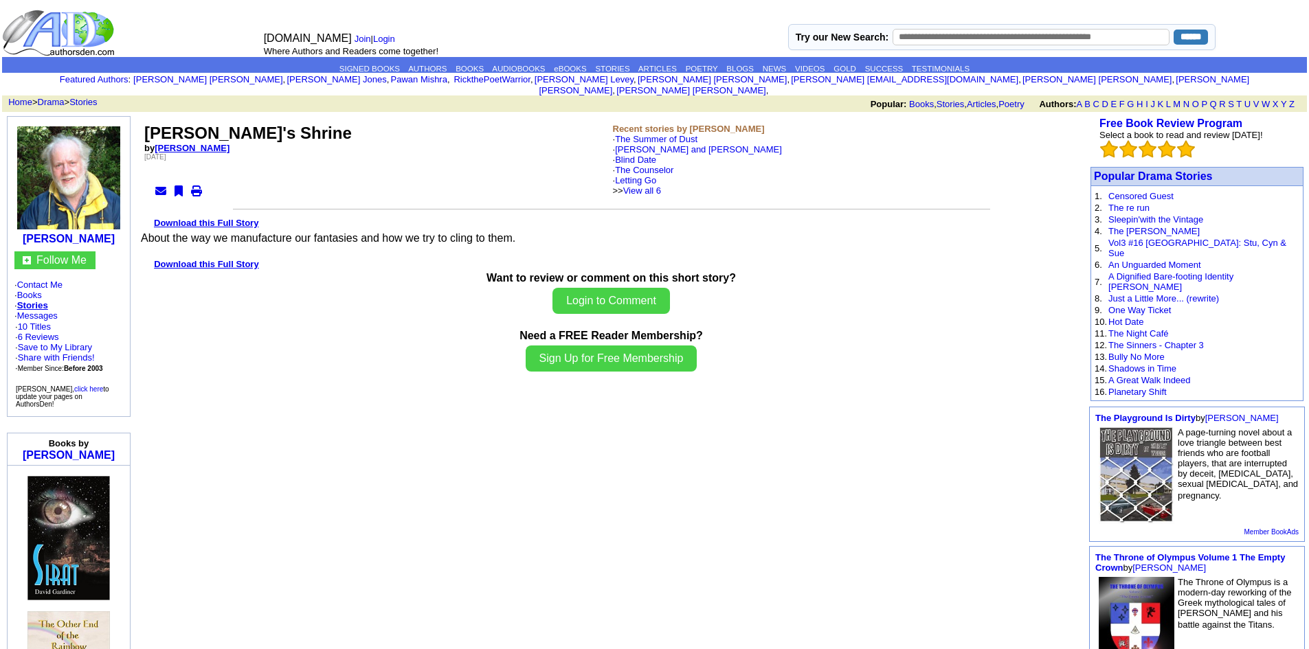
click at [189, 143] on link "[PERSON_NAME]" at bounding box center [192, 148] width 75 height 10
